Goal: Task Accomplishment & Management: Use online tool/utility

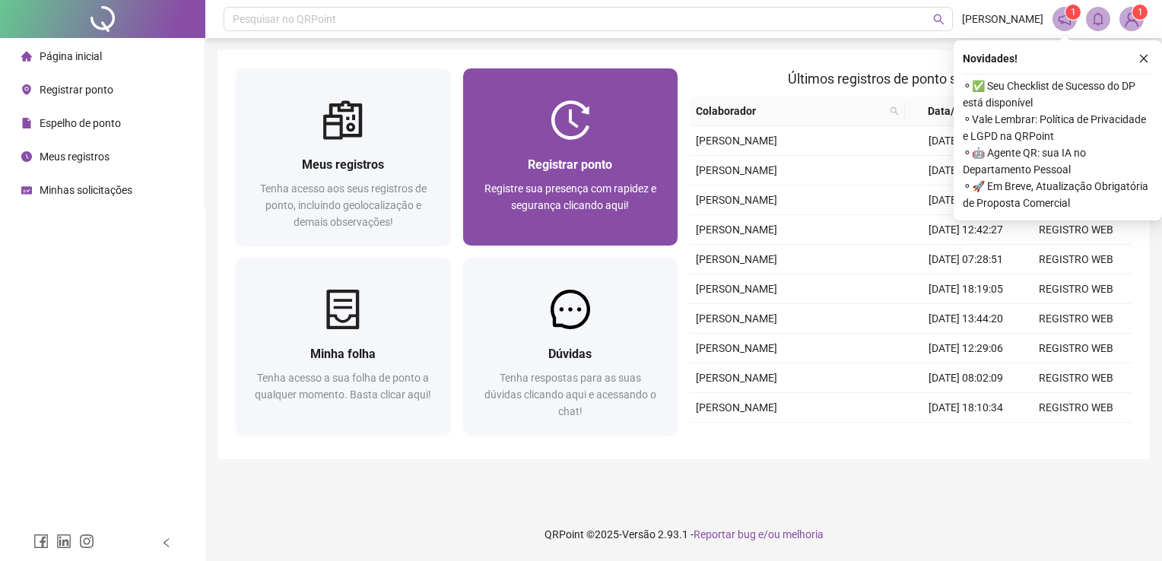
click at [592, 114] on div at bounding box center [570, 120] width 215 height 40
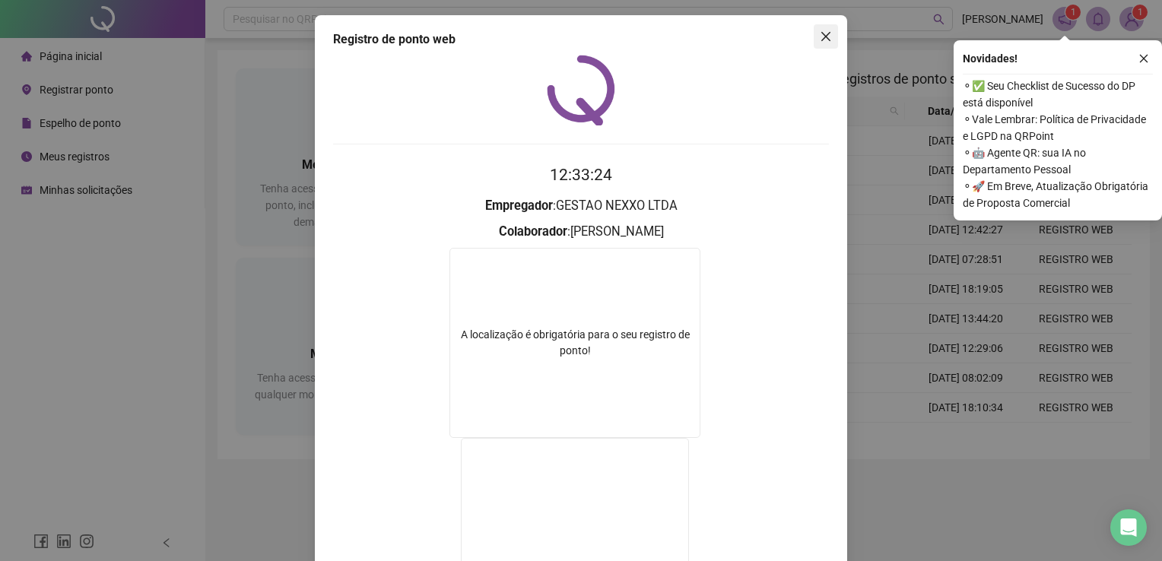
click at [823, 31] on icon "close" at bounding box center [826, 36] width 12 height 12
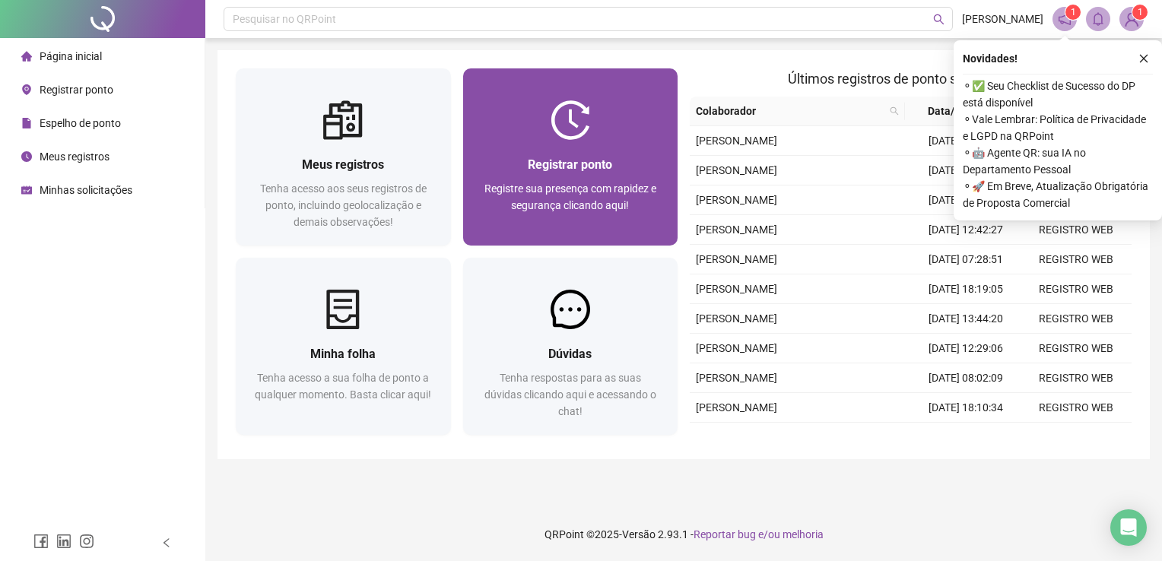
click at [588, 167] on span "Registrar ponto" at bounding box center [570, 164] width 84 height 14
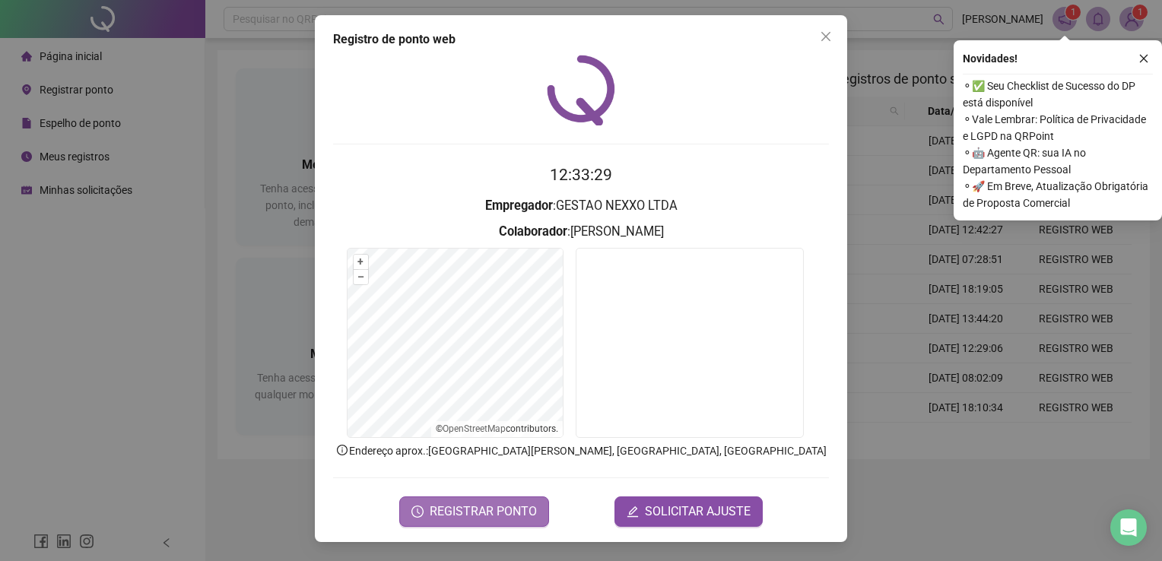
click at [515, 515] on span "REGISTRAR PONTO" at bounding box center [483, 512] width 107 height 18
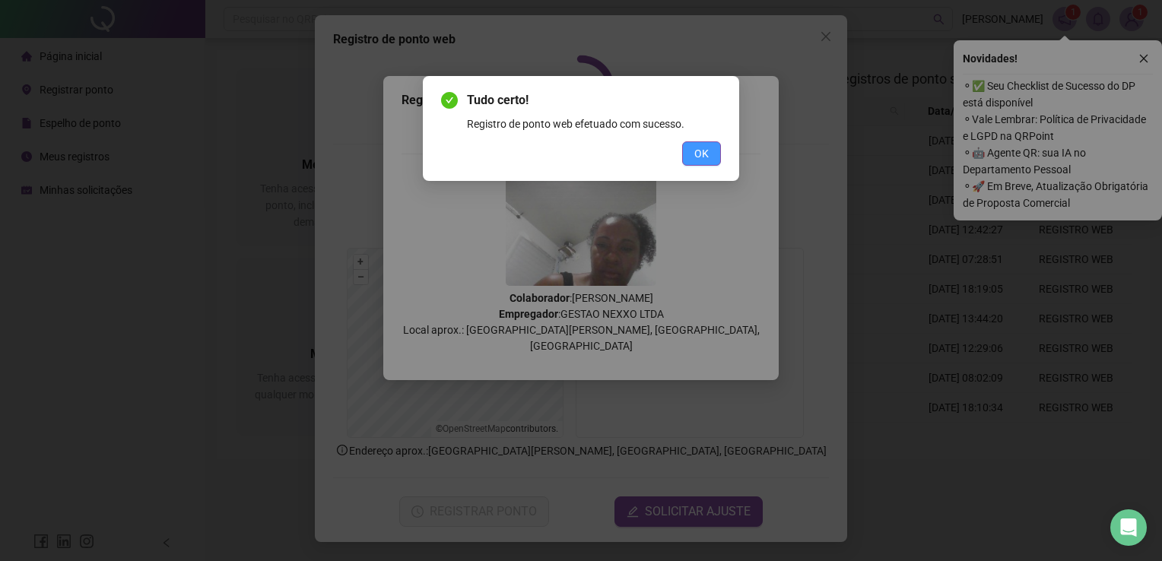
click at [713, 154] on button "OK" at bounding box center [701, 153] width 39 height 24
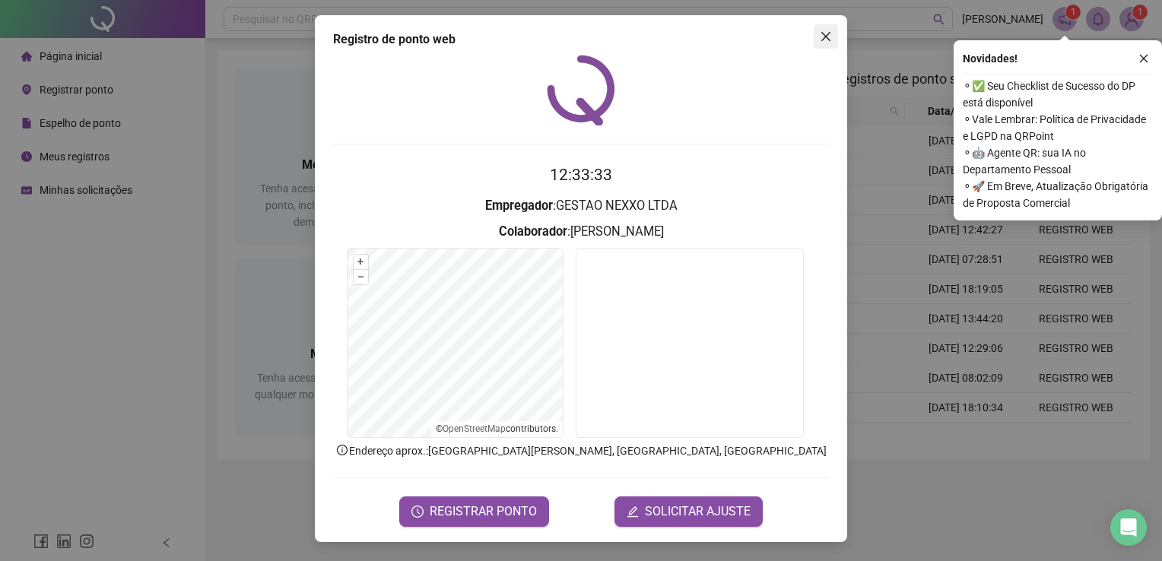
click at [827, 33] on icon "close" at bounding box center [826, 36] width 12 height 12
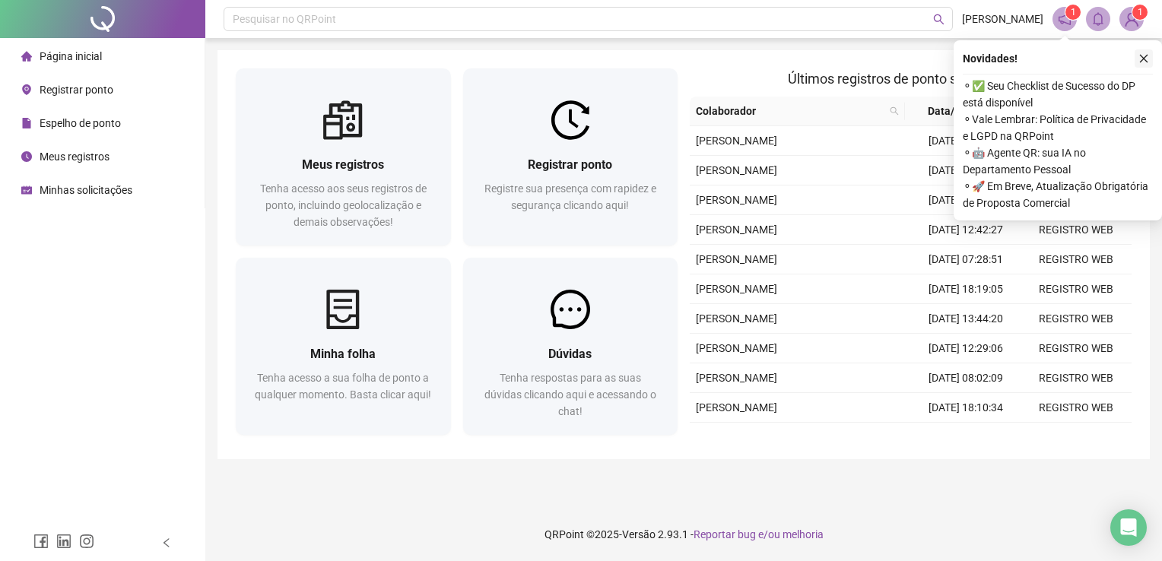
click at [1147, 56] on icon "close" at bounding box center [1144, 59] width 8 height 8
